Goal: Understand process/instructions: Learn about a topic

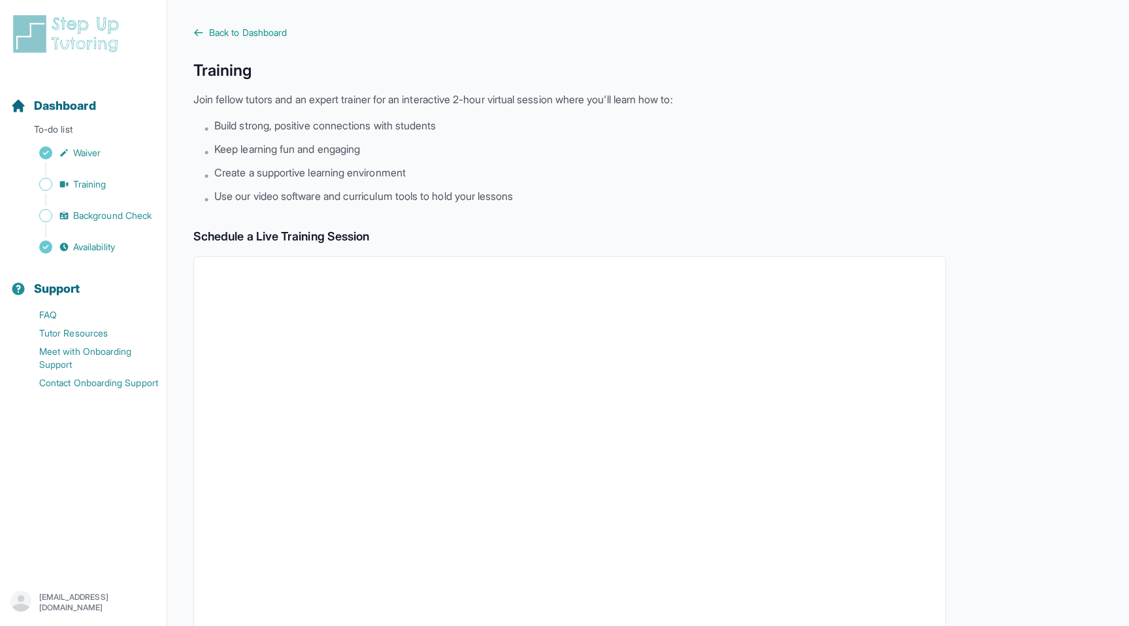
scroll to position [248, 0]
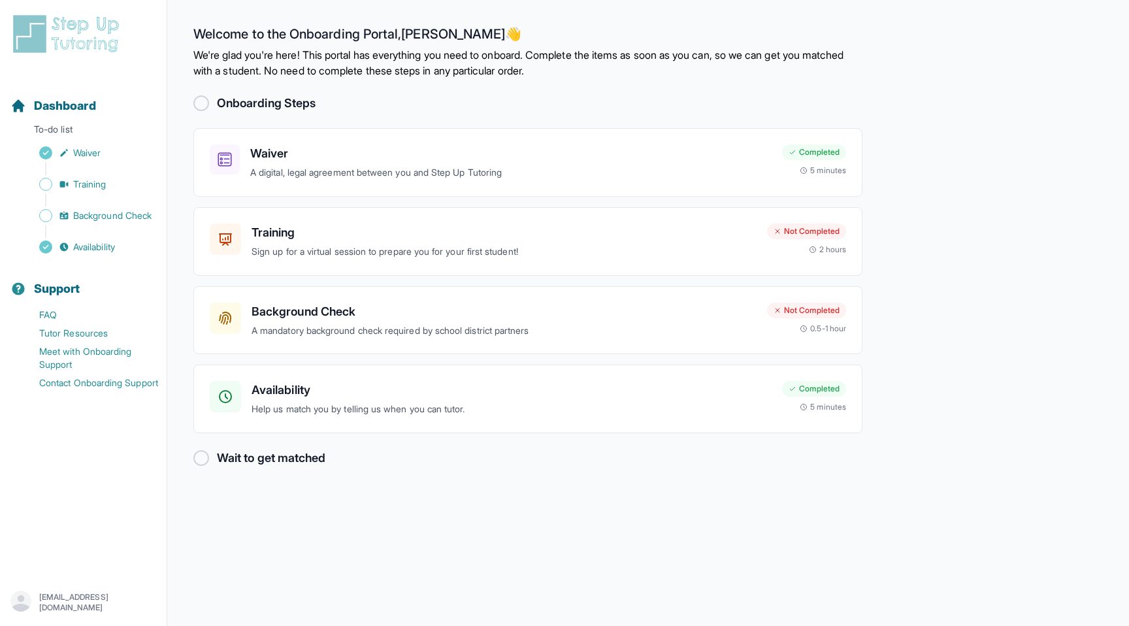
click at [254, 102] on h2 "Onboarding Steps" at bounding box center [266, 103] width 99 height 18
click at [202, 99] on div at bounding box center [201, 103] width 16 height 16
click at [77, 100] on span "Dashboard" at bounding box center [65, 106] width 62 height 18
click at [86, 37] on img at bounding box center [68, 34] width 116 height 42
click at [101, 33] on img at bounding box center [68, 34] width 116 height 42
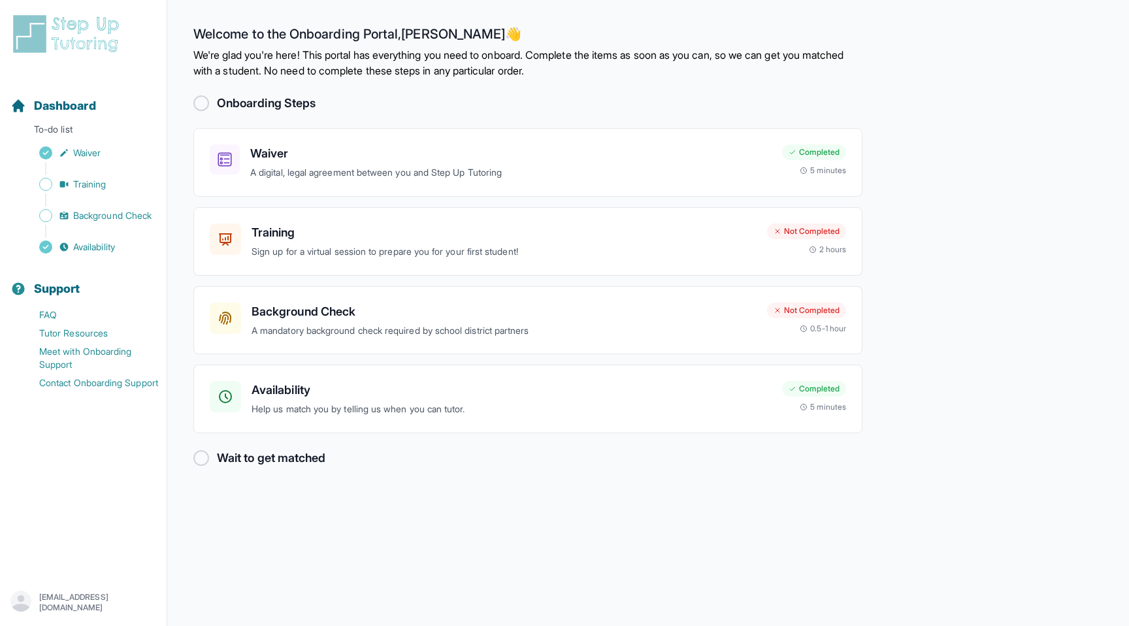
click at [88, 45] on img at bounding box center [68, 34] width 116 height 42
click at [88, 35] on img at bounding box center [68, 34] width 116 height 42
